Goal: Transaction & Acquisition: Purchase product/service

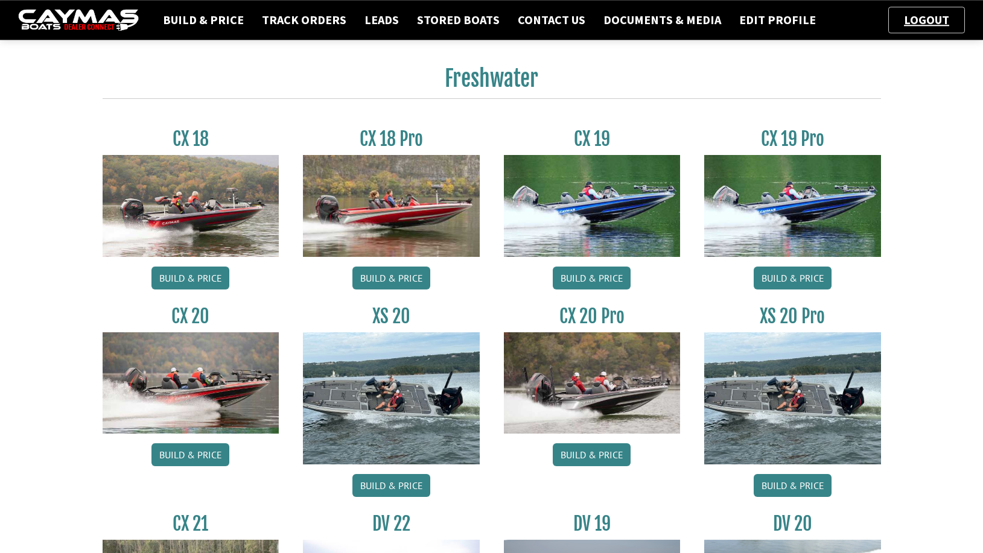
scroll to position [985, 0]
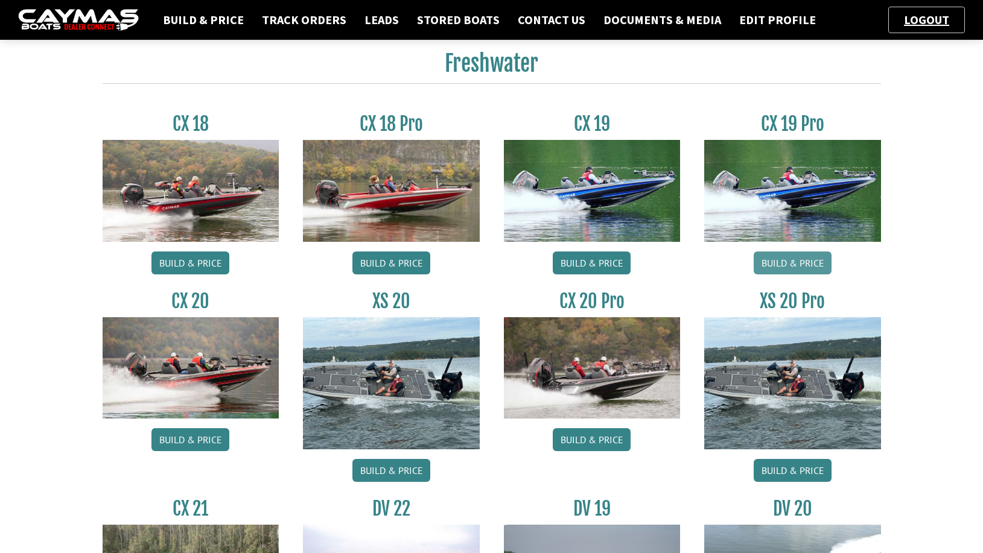
click at [787, 261] on link "Build & Price" at bounding box center [792, 263] width 78 height 23
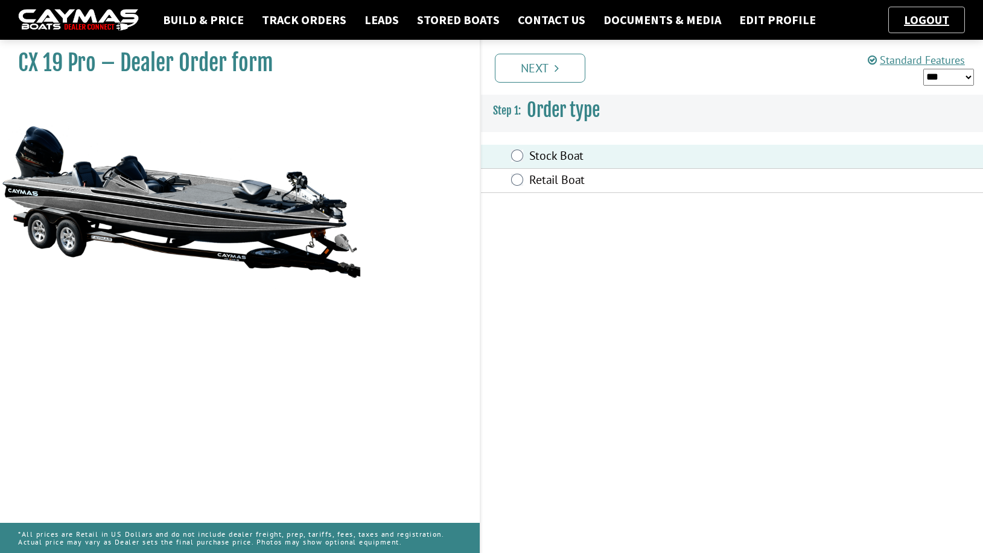
drag, startPoint x: 556, startPoint y: 69, endPoint x: 569, endPoint y: 74, distance: 14.7
click at [558, 71] on icon "Pagination" at bounding box center [556, 68] width 4 height 12
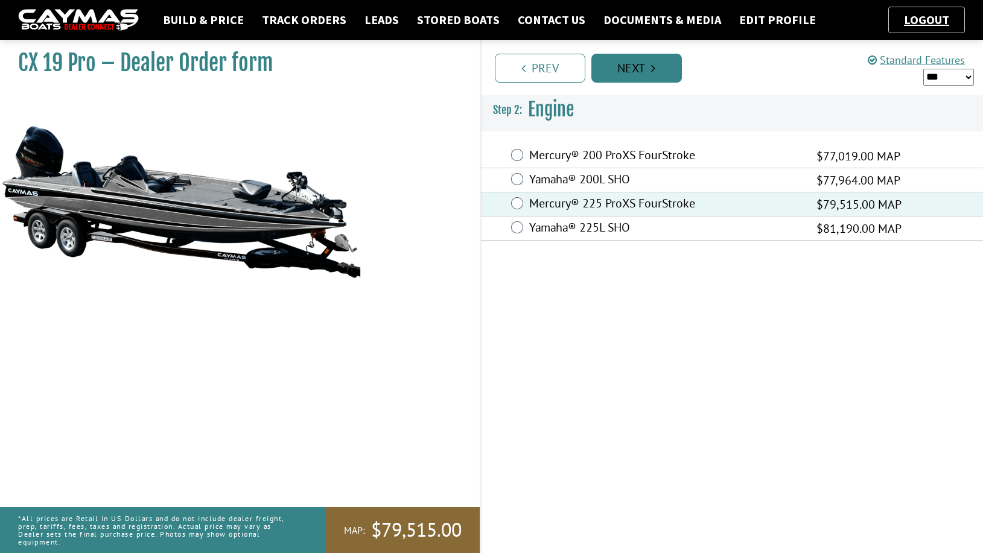
click at [651, 64] on link "Next" at bounding box center [636, 68] width 90 height 29
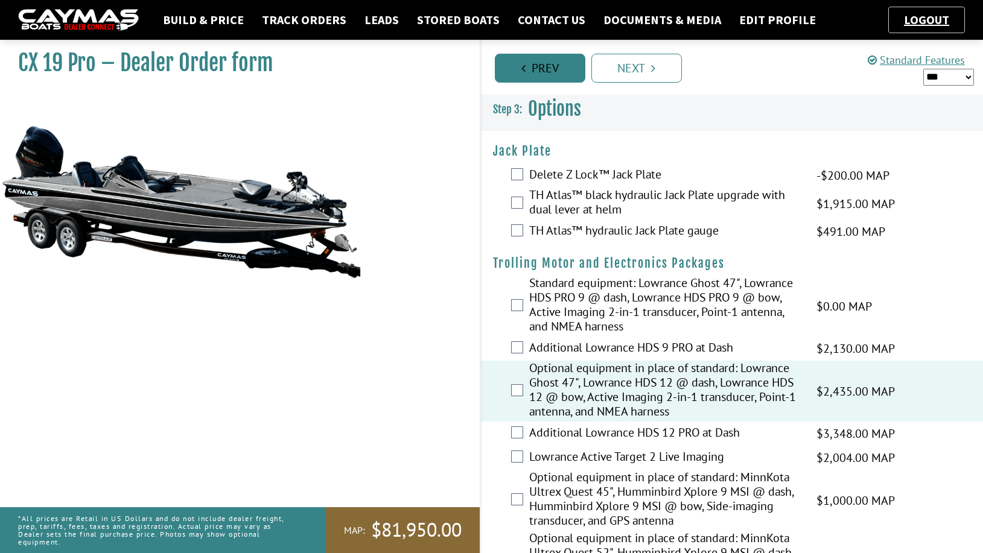
click at [540, 71] on link "Prev" at bounding box center [540, 68] width 90 height 29
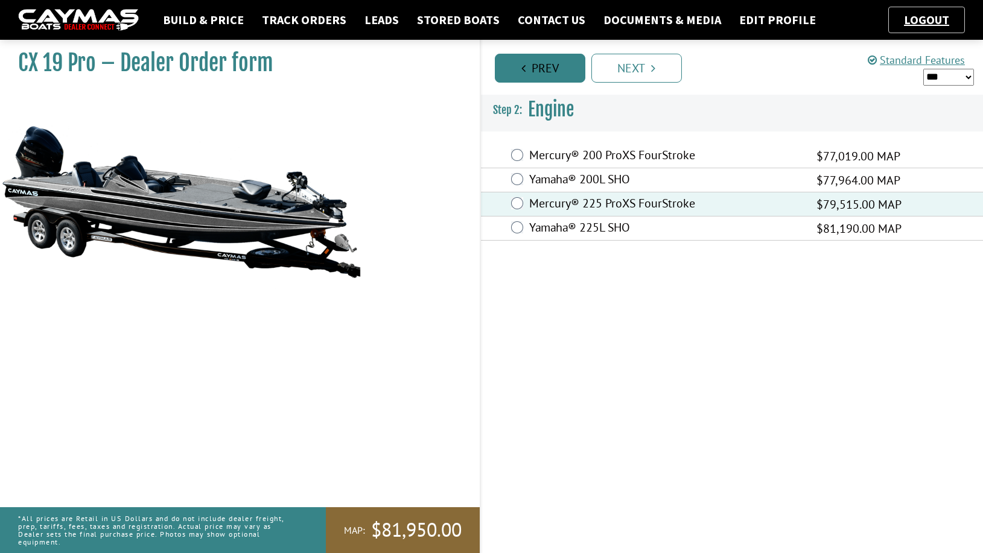
click at [534, 66] on link "Prev" at bounding box center [540, 68] width 90 height 29
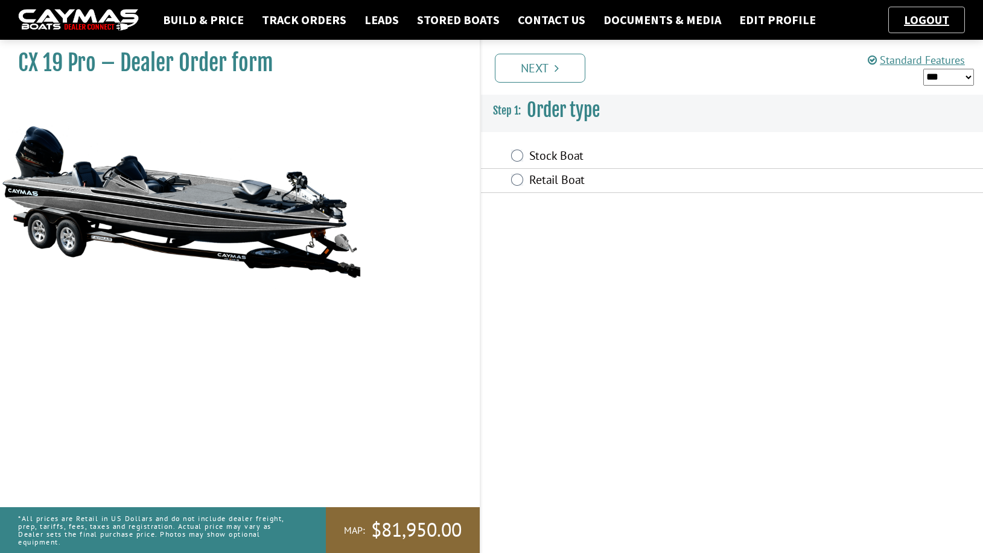
click at [534, 66] on link "Next" at bounding box center [540, 68] width 90 height 29
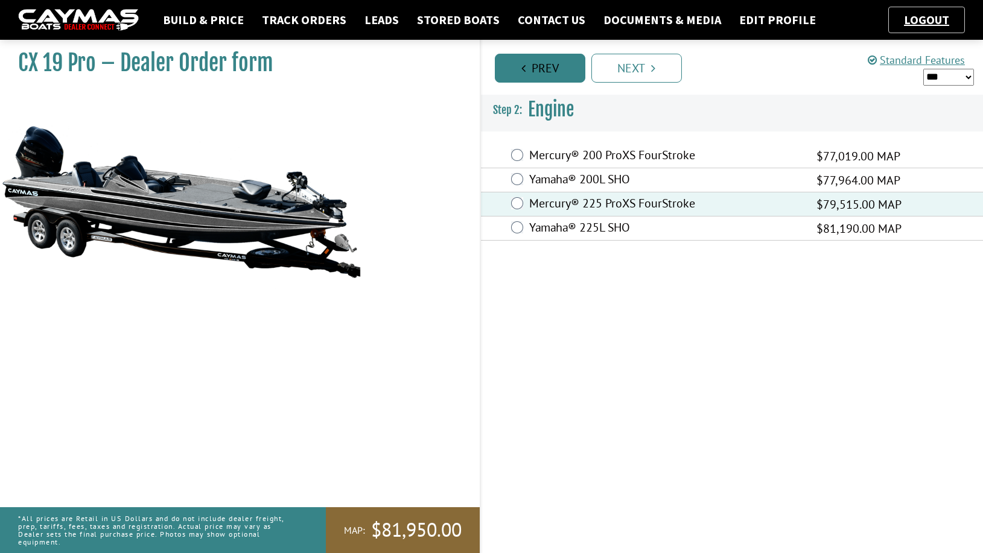
click at [534, 66] on link "Prev" at bounding box center [540, 68] width 90 height 29
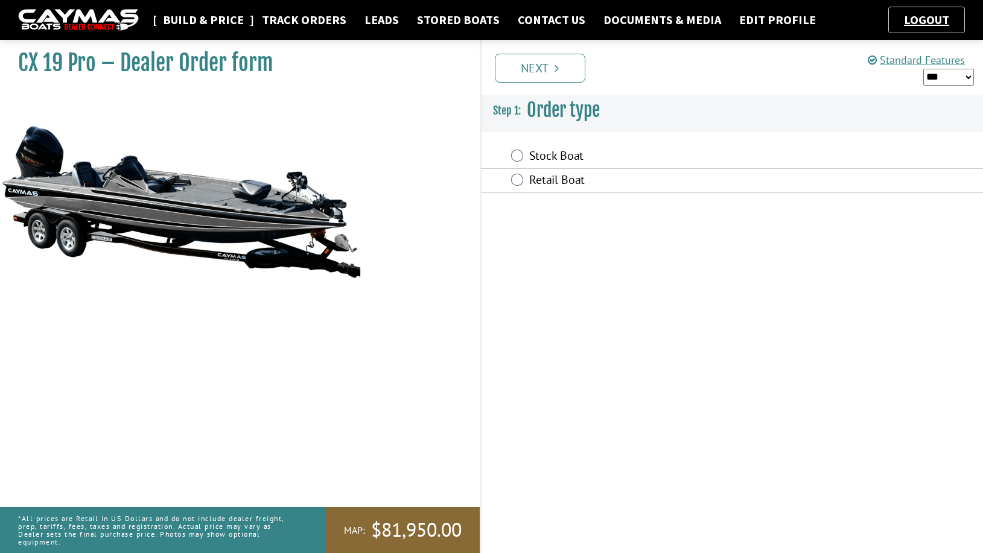
click at [208, 23] on link "Build & Price" at bounding box center [203, 20] width 93 height 16
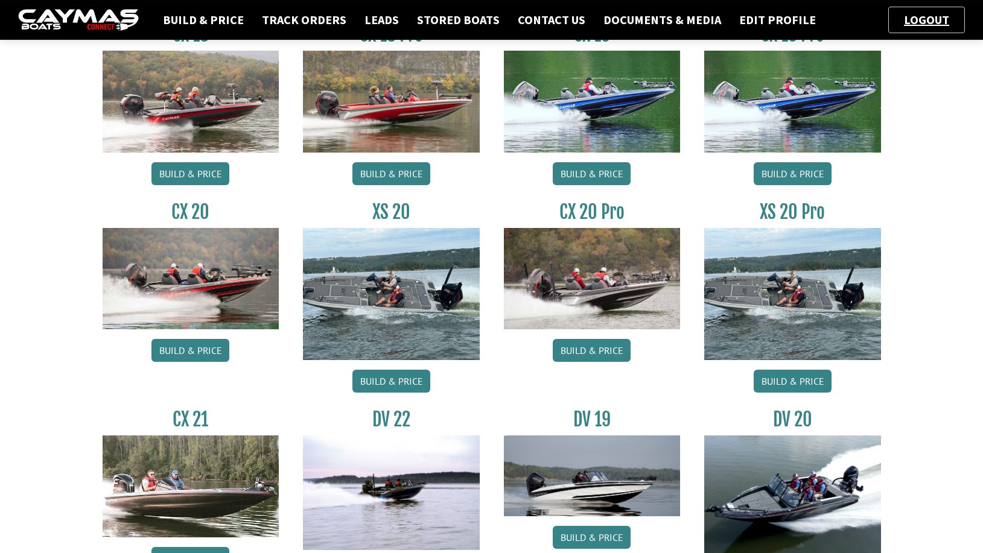
scroll to position [1108, 0]
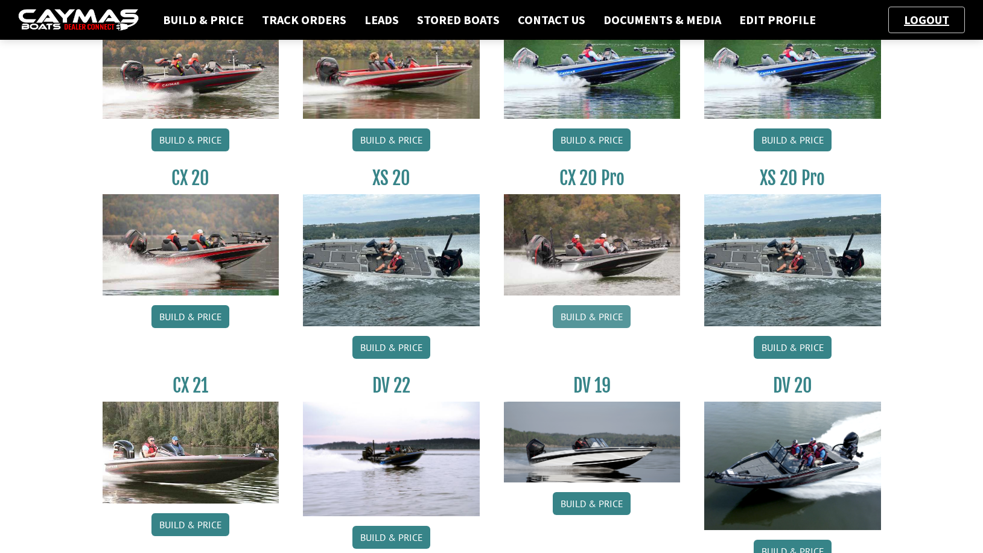
click at [588, 318] on link "Build & Price" at bounding box center [592, 316] width 78 height 23
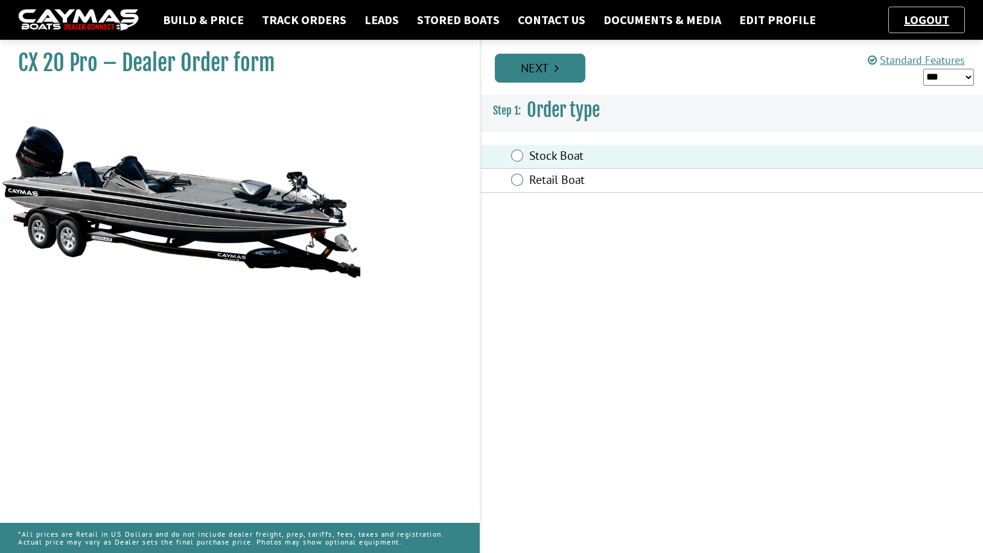
click at [556, 68] on icon "Pagination" at bounding box center [556, 68] width 4 height 12
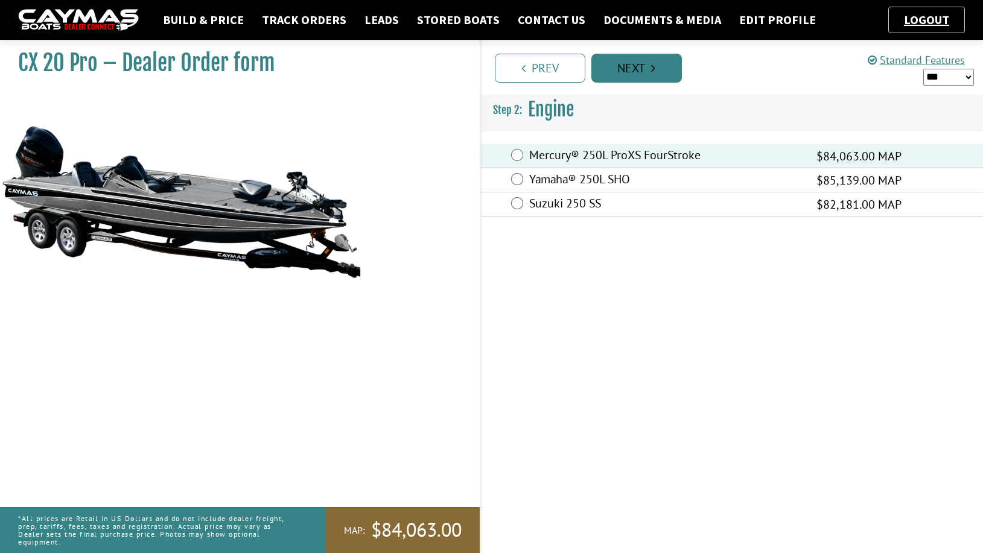
click at [653, 65] on icon "Pagination" at bounding box center [653, 68] width 4 height 12
